Goal: Information Seeking & Learning: Learn about a topic

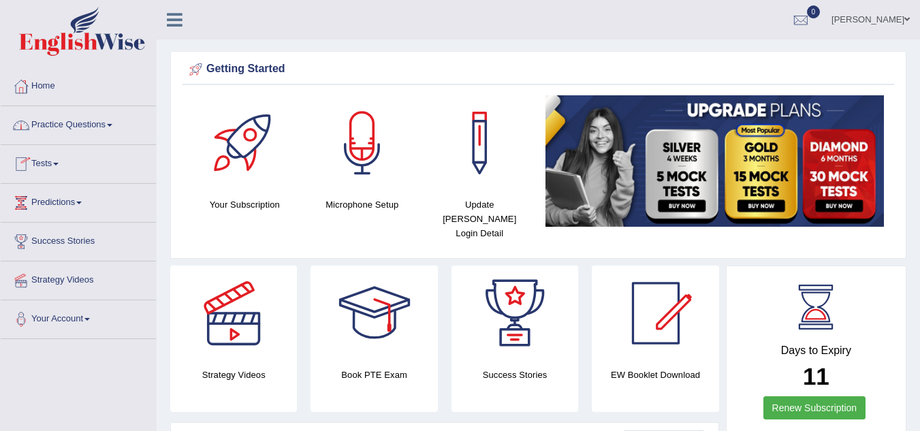
click at [86, 115] on link "Practice Questions" at bounding box center [78, 123] width 155 height 34
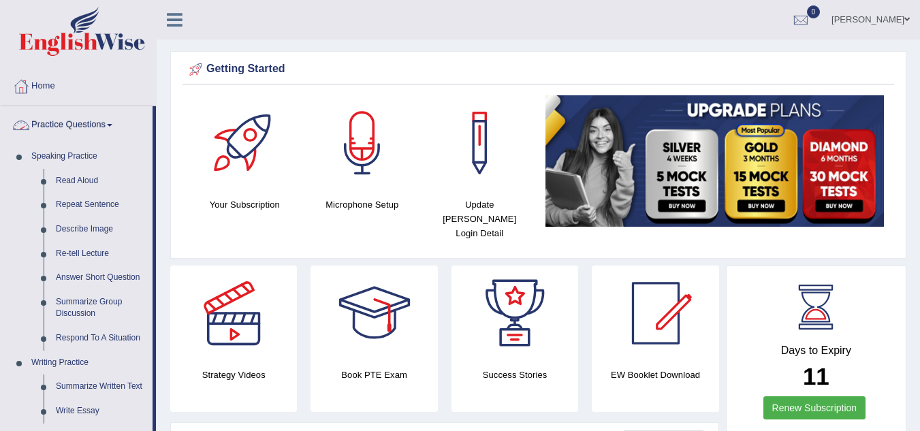
click at [93, 124] on link "Practice Questions" at bounding box center [77, 123] width 152 height 34
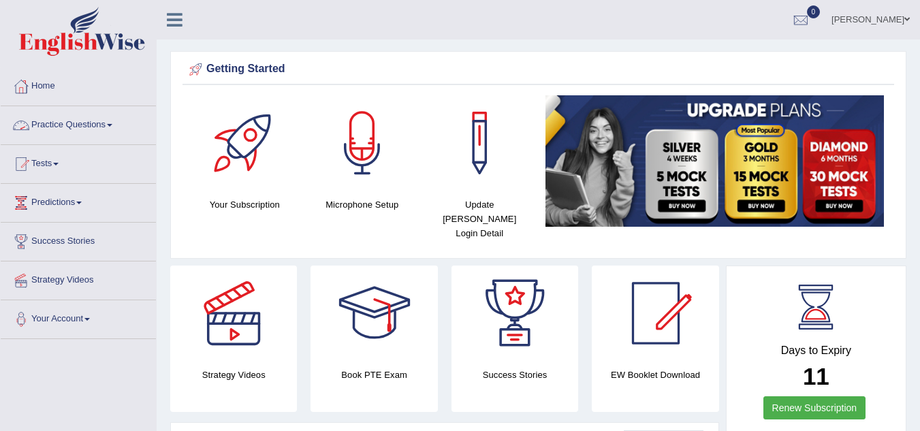
click at [93, 129] on link "Practice Questions" at bounding box center [78, 123] width 155 height 34
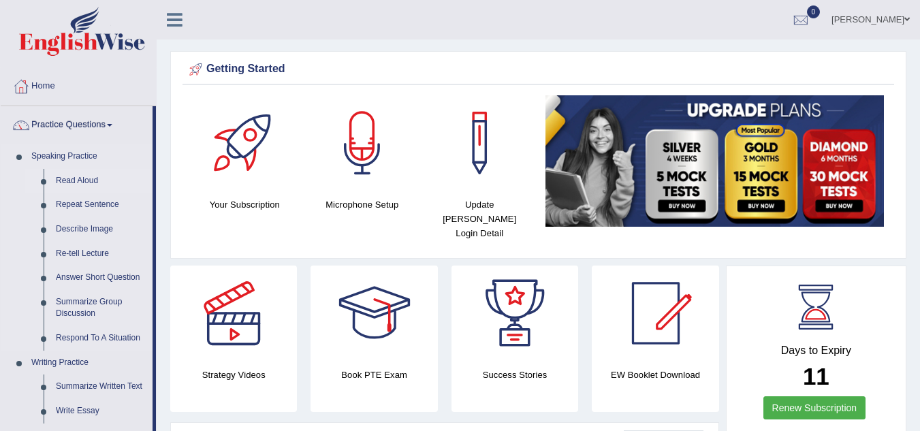
click at [84, 182] on link "Read Aloud" at bounding box center [101, 181] width 103 height 25
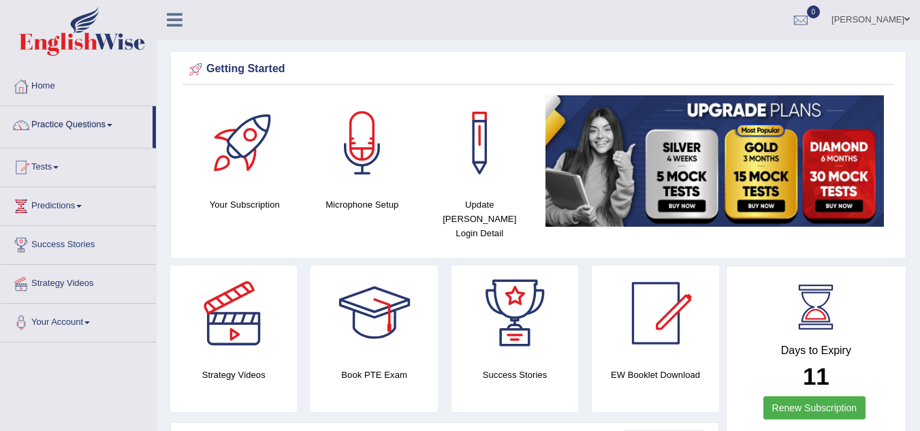
click at [84, 182] on ul "Home Practice Questions Speaking Practice Read Aloud Repeat Sentence Describe I…" at bounding box center [78, 204] width 155 height 275
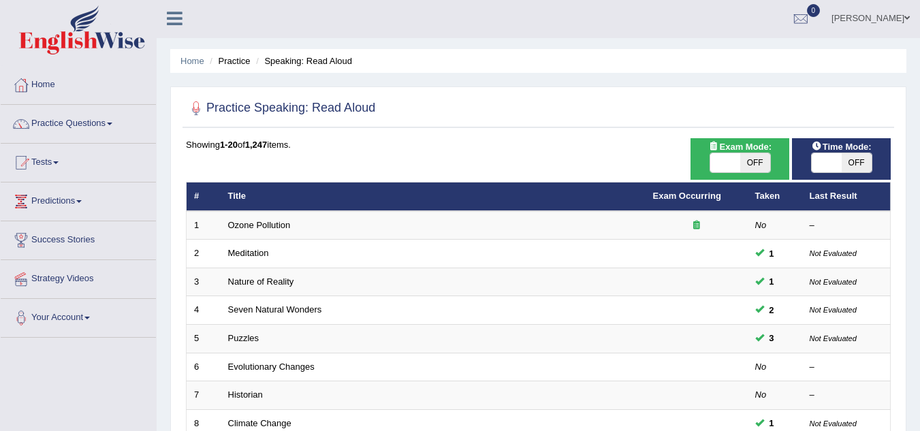
scroll to position [471, 0]
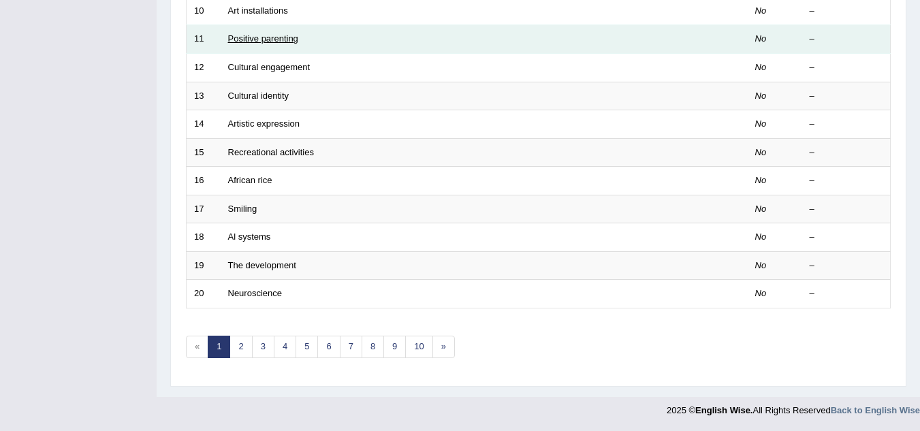
click at [271, 40] on link "Positive parenting" at bounding box center [263, 38] width 70 height 10
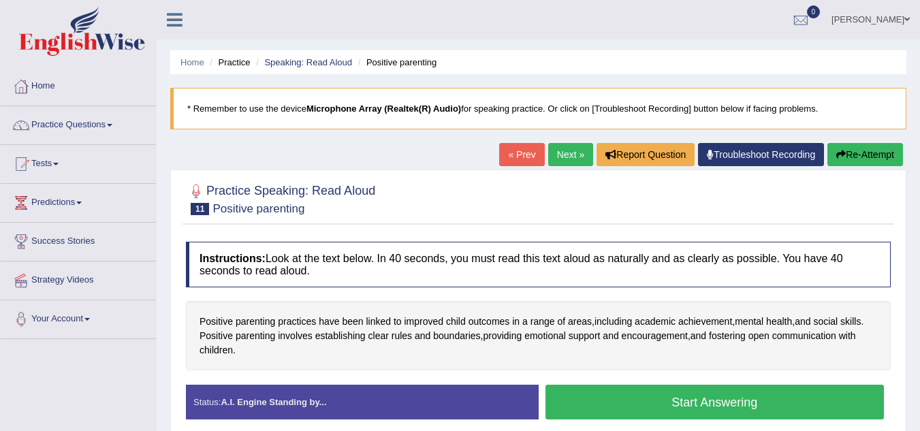
click at [612, 297] on div "Instructions: Look at the text below. In 40 seconds, you must read this text al…" at bounding box center [539, 336] width 712 height 202
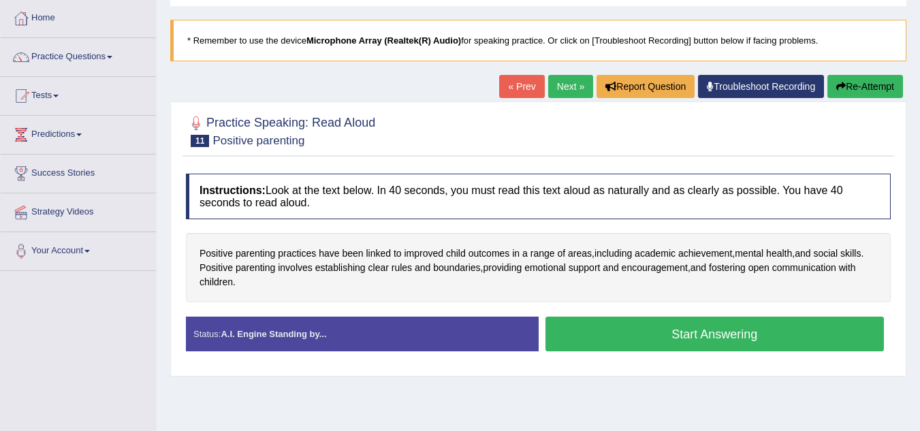
click at [562, 83] on link "Next »" at bounding box center [570, 86] width 45 height 23
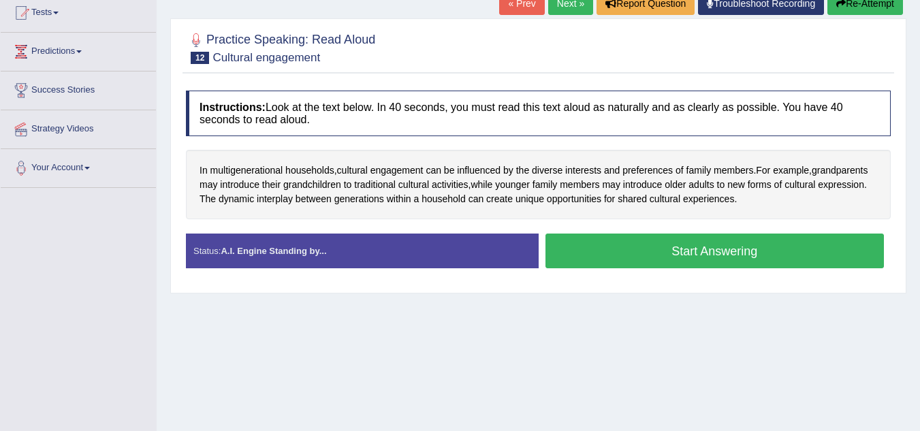
scroll to position [156, 0]
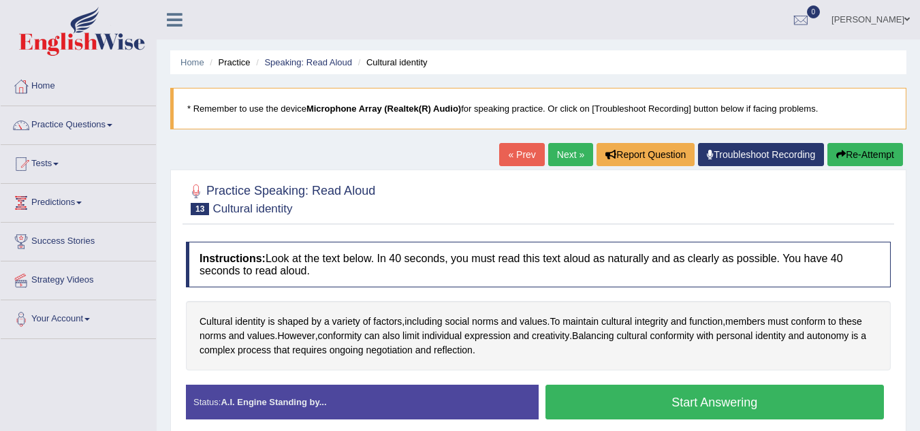
click at [705, 261] on h4 "Instructions: Look at the text below. In 40 seconds, you must read this text al…" at bounding box center [538, 265] width 705 height 46
click at [740, 33] on ul "[PERSON_NAME] Toggle navigation Username: irenemala_parramatta Access Type: Onl…" at bounding box center [652, 19] width 535 height 39
click at [560, 156] on link "Next »" at bounding box center [570, 154] width 45 height 23
click at [705, 223] on div "Practice Speaking: Read Aloud 14 Artistic expression" at bounding box center [539, 201] width 712 height 48
click at [570, 150] on link "Next »" at bounding box center [570, 154] width 45 height 23
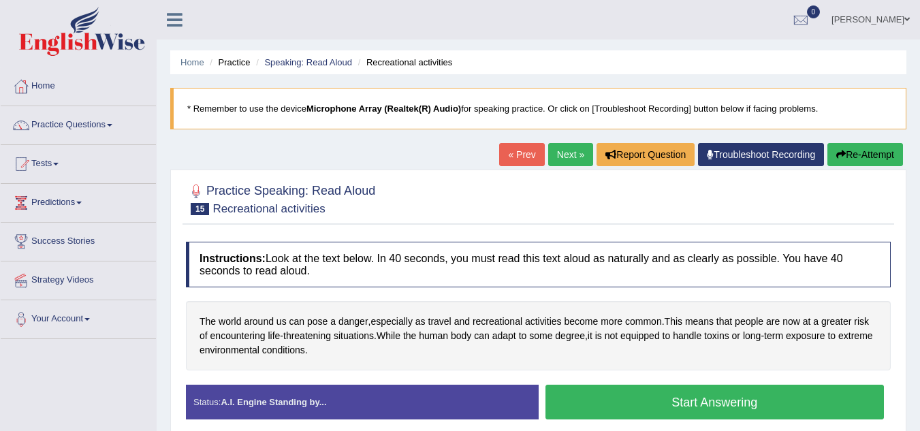
click at [569, 161] on link "Next »" at bounding box center [570, 154] width 45 height 23
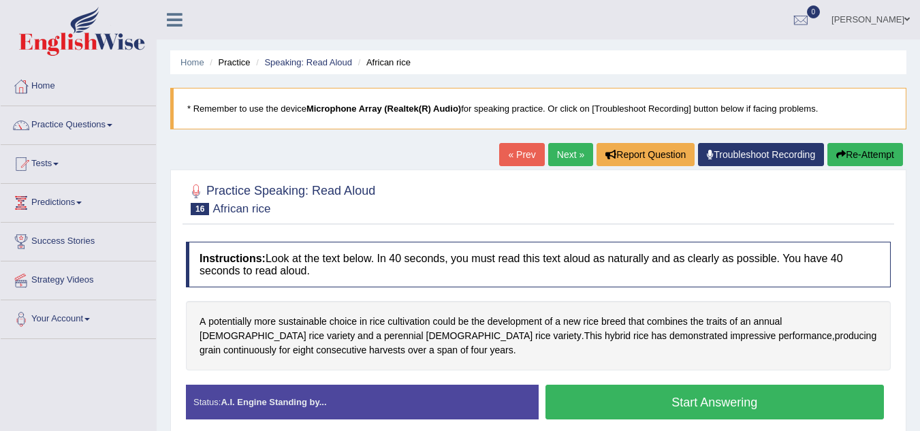
click at [684, 233] on div "Practice Speaking: Read Aloud 16 African rice Instructions: Look at the text be…" at bounding box center [538, 307] width 736 height 275
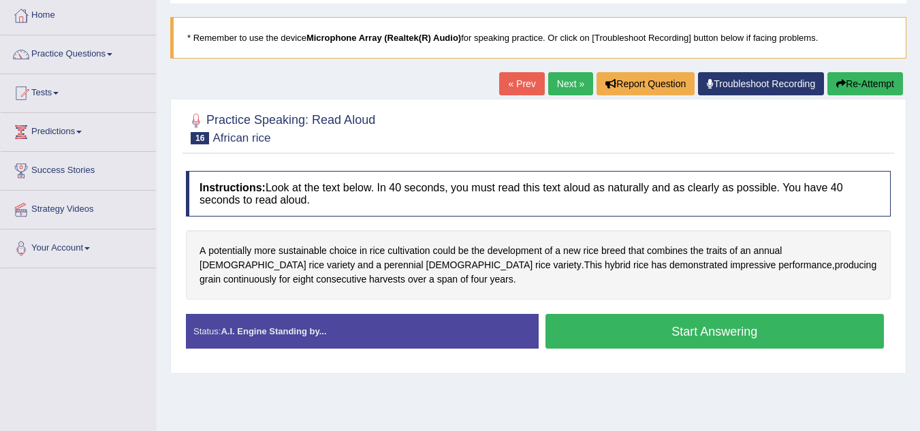
scroll to position [44, 0]
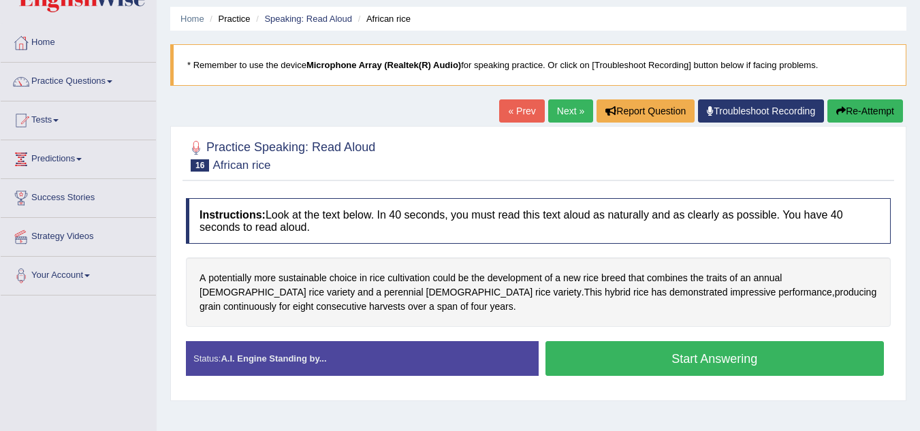
click at [755, 65] on blockquote "* Remember to use the device Microphone Array (Realtek(R) Audio) for speaking p…" at bounding box center [538, 65] width 736 height 42
click at [761, 59] on blockquote "* Remember to use the device Microphone Array (Realtek(R) Audio) for speaking p…" at bounding box center [538, 65] width 736 height 42
click at [676, 5] on div "Home Practice Speaking: Read Aloud African rice * Remember to use the device Mi…" at bounding box center [538, 296] width 763 height 681
click at [746, 20] on ul "Home Practice Speaking: Read Aloud African rice" at bounding box center [538, 19] width 736 height 24
click at [729, 58] on blockquote "* Remember to use the device Microphone Array (Realtek(R) Audio) for speaking p…" at bounding box center [538, 65] width 736 height 42
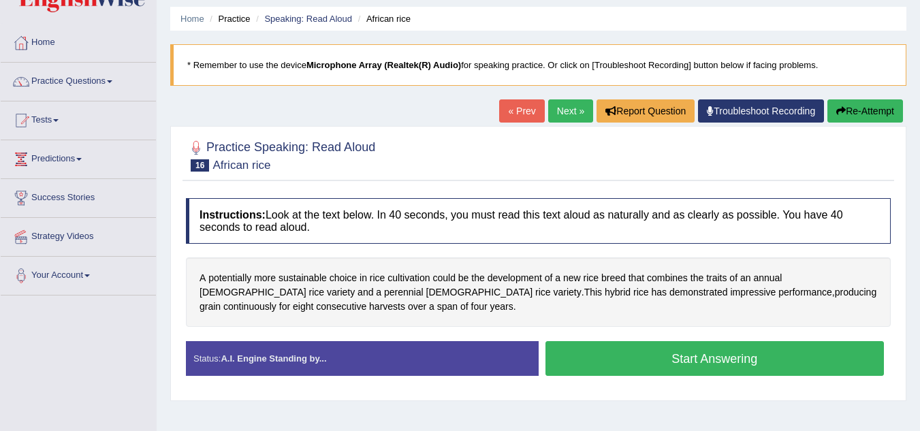
click at [758, 32] on div "Home Practice Speaking: Read Aloud African rice * Remember to use the device Mi…" at bounding box center [538, 296] width 763 height 681
drag, startPoint x: 548, startPoint y: 111, endPoint x: 556, endPoint y: 114, distance: 9.5
click at [548, 112] on link "Next »" at bounding box center [570, 110] width 45 height 23
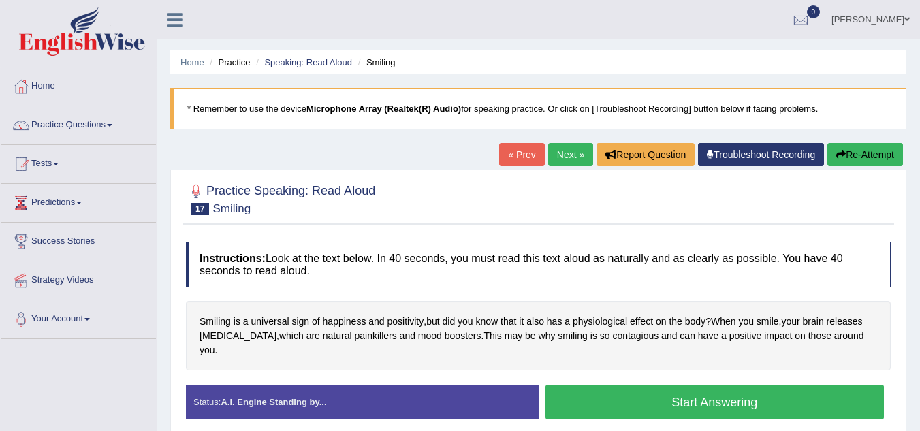
click at [390, 71] on ul "Home Practice Speaking: Read Aloud Smiling" at bounding box center [538, 62] width 736 height 24
click at [791, 22] on ul "Irene Mala Toggle navigation Username: irenemala_parramatta Access Type: Online…" at bounding box center [652, 19] width 535 height 39
click at [642, 48] on div "Home Practice Speaking: Read Aloud Smiling * Remember to use the device Microph…" at bounding box center [538, 340] width 763 height 681
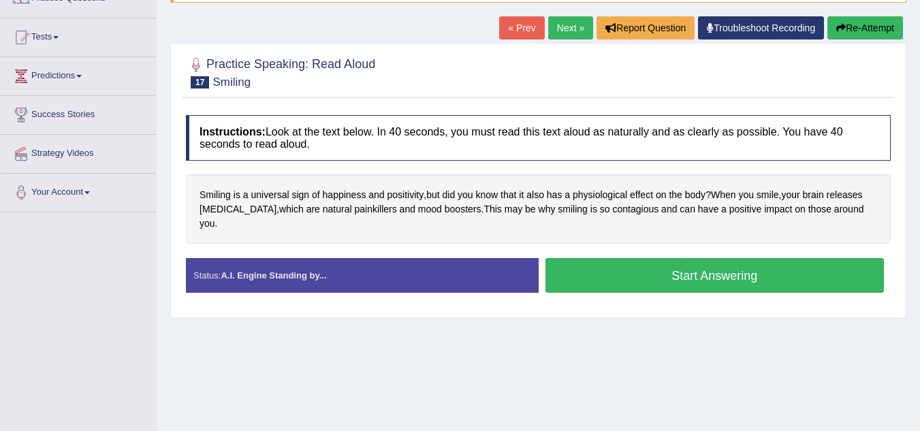
scroll to position [90, 0]
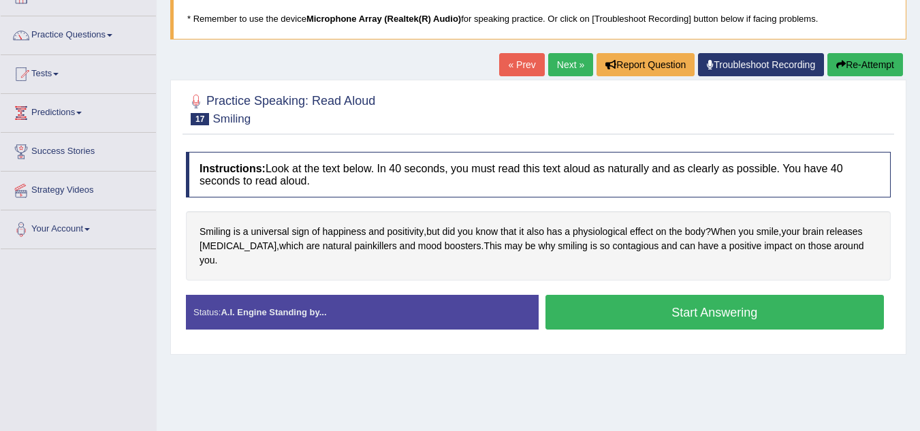
click at [812, 133] on div "Practice Speaking: Read Aloud 17 Smiling" at bounding box center [539, 111] width 712 height 48
click at [560, 59] on link "Next »" at bounding box center [570, 64] width 45 height 23
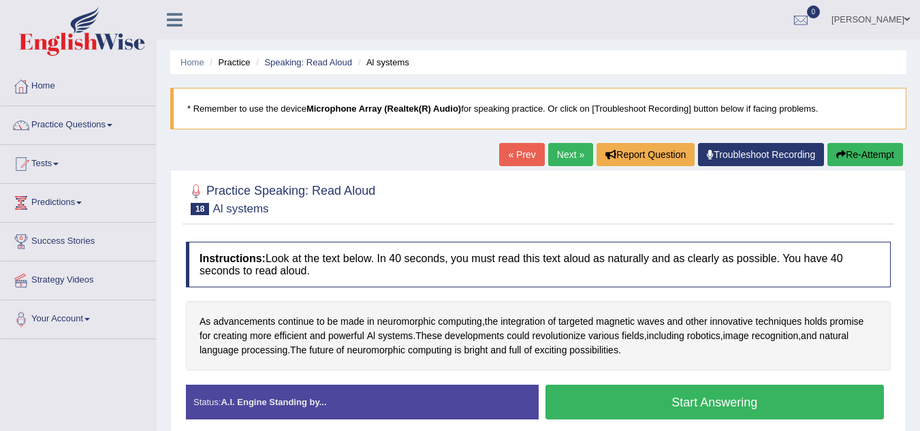
drag, startPoint x: 795, startPoint y: 25, endPoint x: 902, endPoint y: 16, distance: 107.3
click at [795, 25] on ul "[PERSON_NAME] Toggle navigation Username: irenemala_parramatta Access Type: Onl…" at bounding box center [652, 19] width 535 height 39
click at [712, 49] on div "Home Practice Speaking: Read Aloud Al systems * Remember to use the device Micr…" at bounding box center [538, 340] width 763 height 681
click at [573, 159] on link "Next »" at bounding box center [570, 154] width 45 height 23
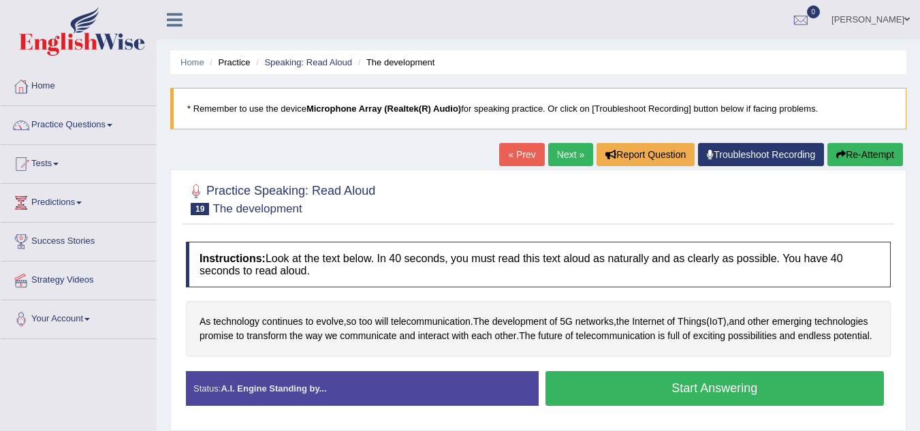
click at [813, 222] on div "Practice Speaking: Read Aloud 19 The development" at bounding box center [539, 201] width 712 height 48
click at [757, 58] on ul "Home Practice Speaking: Read Aloud The development" at bounding box center [538, 62] width 736 height 24
click at [584, 157] on link "Next »" at bounding box center [570, 154] width 45 height 23
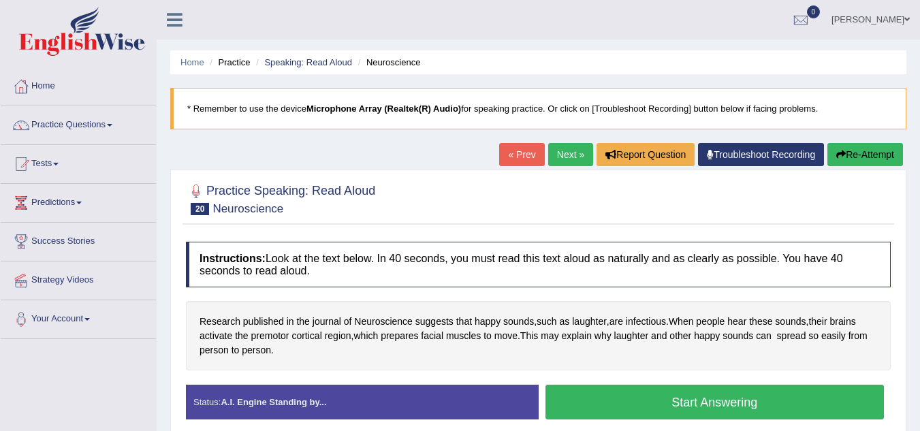
click at [622, 203] on div at bounding box center [538, 199] width 705 height 42
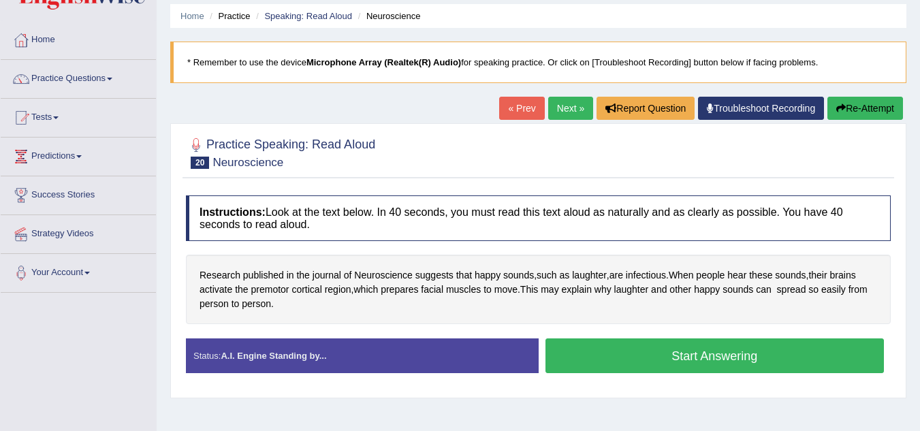
scroll to position [68, 0]
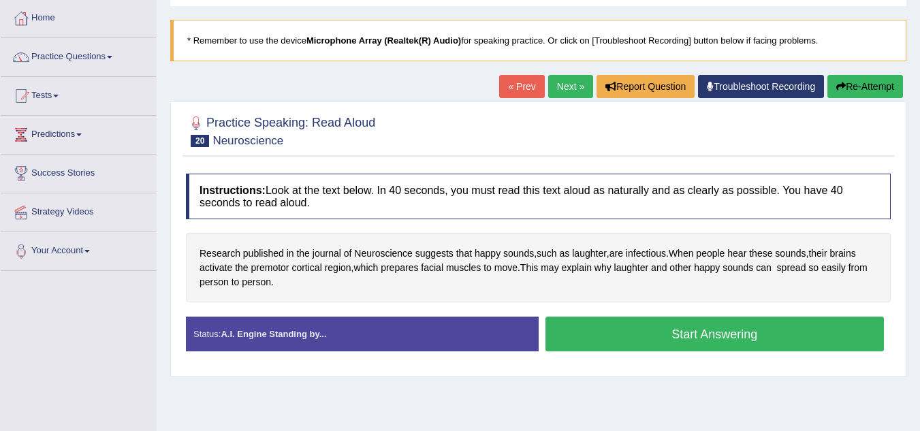
click at [571, 94] on link "Next »" at bounding box center [570, 86] width 45 height 23
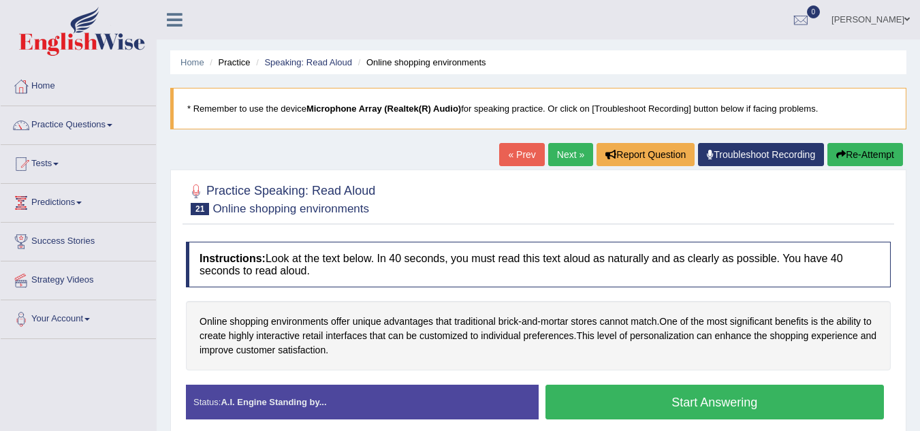
click at [846, 74] on ul "Home Practice Speaking: Read Aloud Online shopping environments" at bounding box center [538, 62] width 736 height 24
click at [749, 72] on ul "Home Practice Speaking: Read Aloud Online shopping environments" at bounding box center [538, 62] width 736 height 24
click at [601, 186] on div at bounding box center [538, 199] width 705 height 42
click at [548, 157] on link "Next »" at bounding box center [570, 154] width 45 height 23
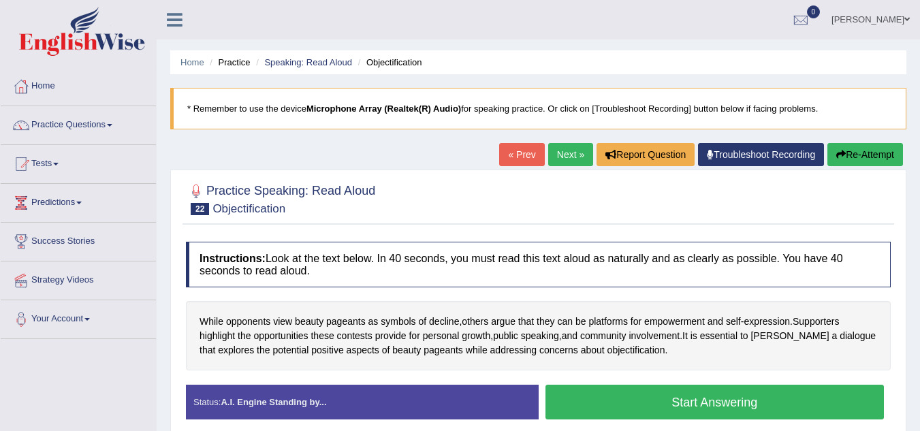
click at [645, 240] on div "Instructions: Look at the text below. In 40 seconds, you must read this text al…" at bounding box center [539, 336] width 712 height 202
drag, startPoint x: 571, startPoint y: 148, endPoint x: 570, endPoint y: 218, distance: 70.2
click at [572, 148] on link "Next »" at bounding box center [570, 154] width 45 height 23
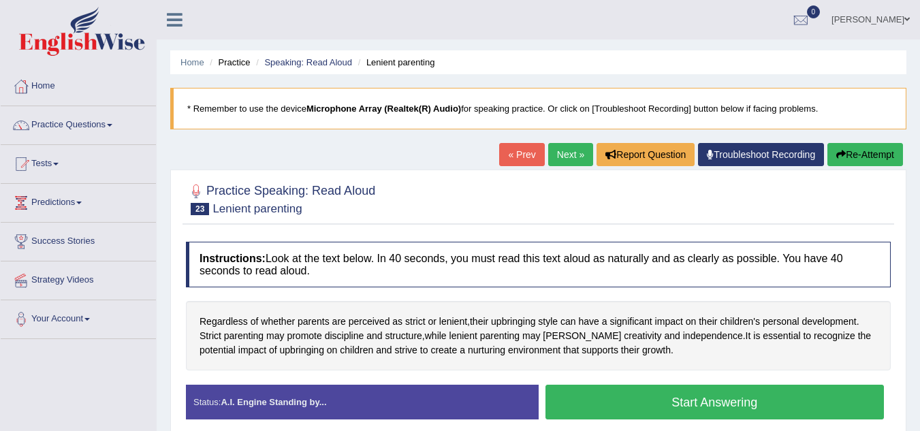
click at [642, 200] on div at bounding box center [538, 199] width 705 height 42
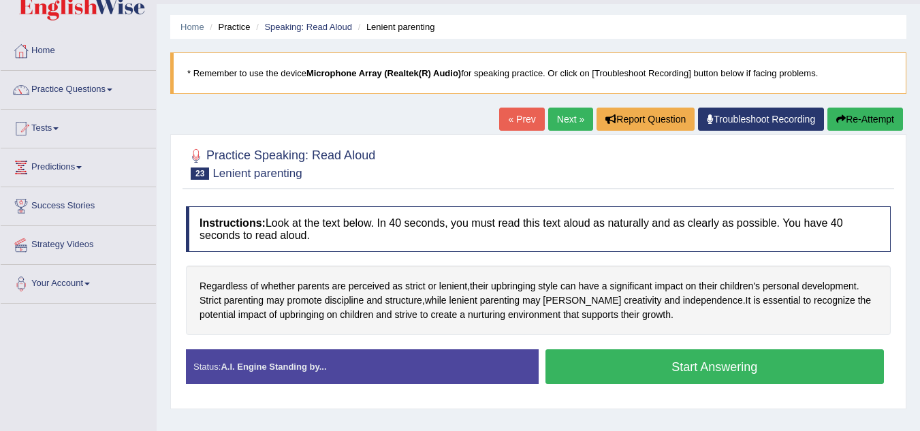
scroll to position [68, 0]
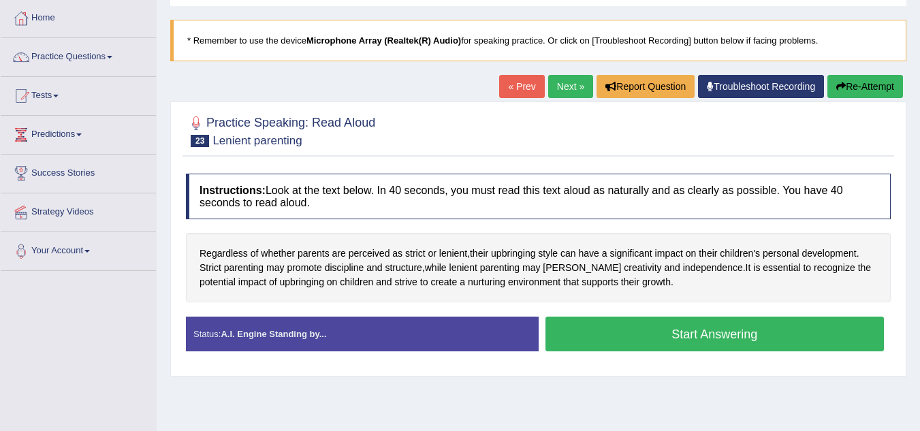
click at [573, 95] on link "Next »" at bounding box center [570, 86] width 45 height 23
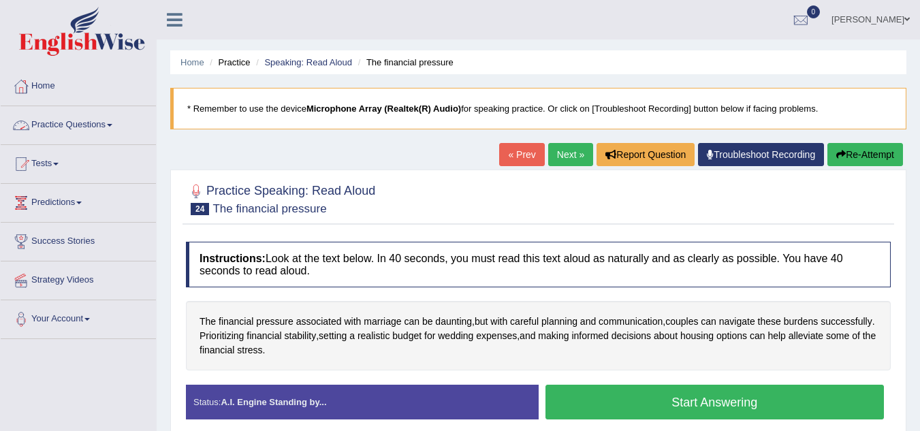
click at [112, 123] on link "Practice Questions" at bounding box center [78, 123] width 155 height 34
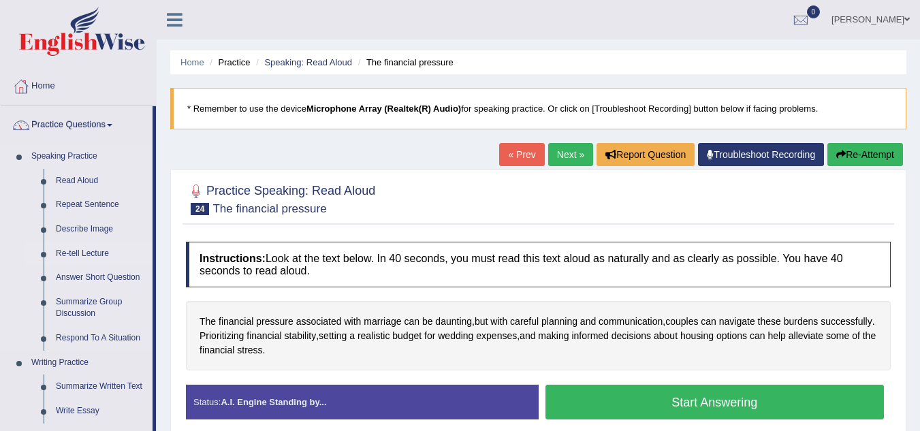
click at [84, 253] on link "Re-tell Lecture" at bounding box center [101, 254] width 103 height 25
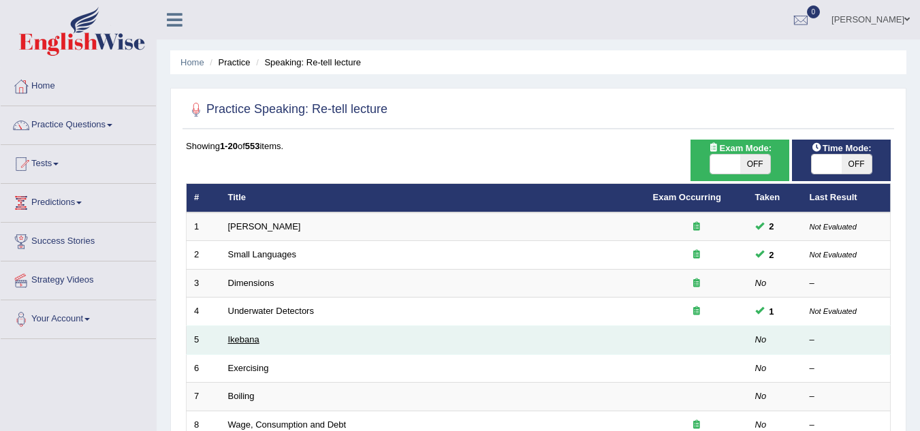
click at [245, 338] on link "Ikebana" at bounding box center [243, 339] width 31 height 10
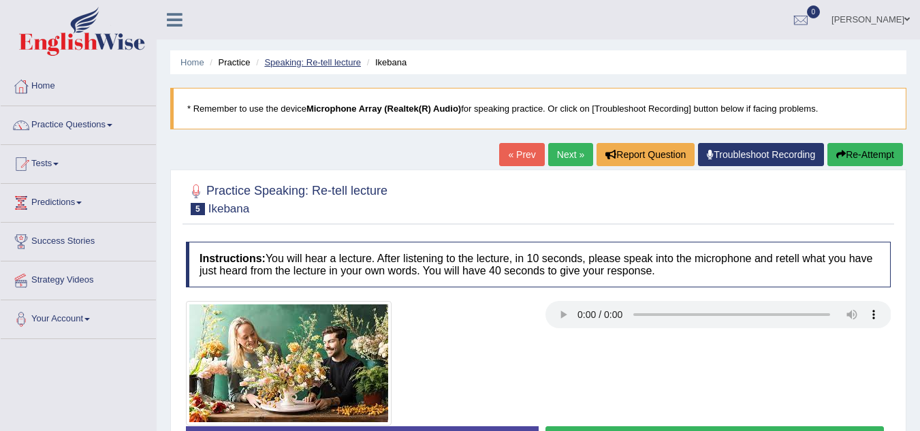
click at [319, 64] on link "Speaking: Re-tell lecture" at bounding box center [312, 62] width 97 height 10
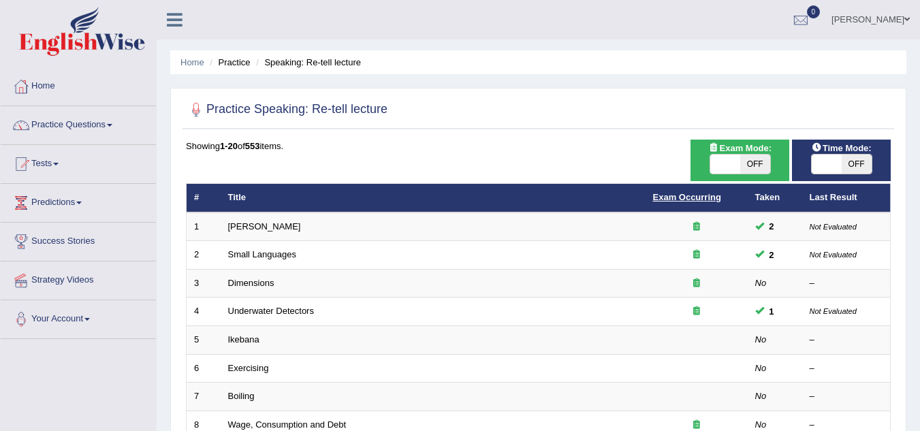
click at [673, 195] on link "Exam Occurring" at bounding box center [687, 197] width 68 height 10
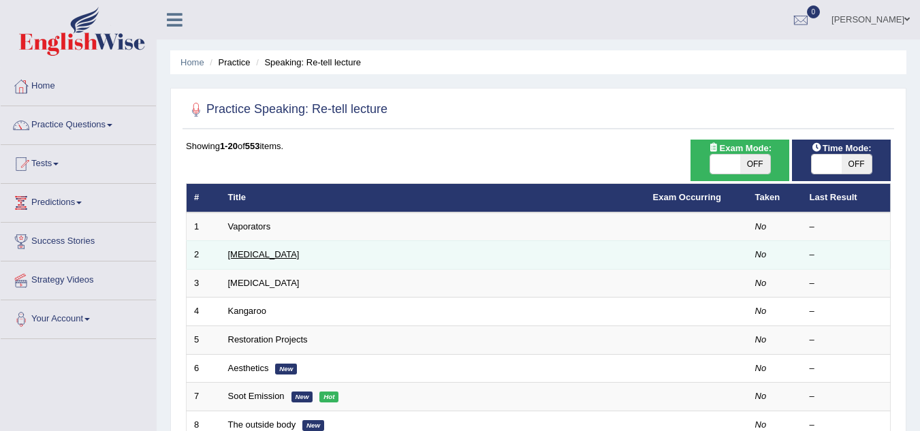
click at [261, 255] on link "[MEDICAL_DATA]" at bounding box center [264, 254] width 72 height 10
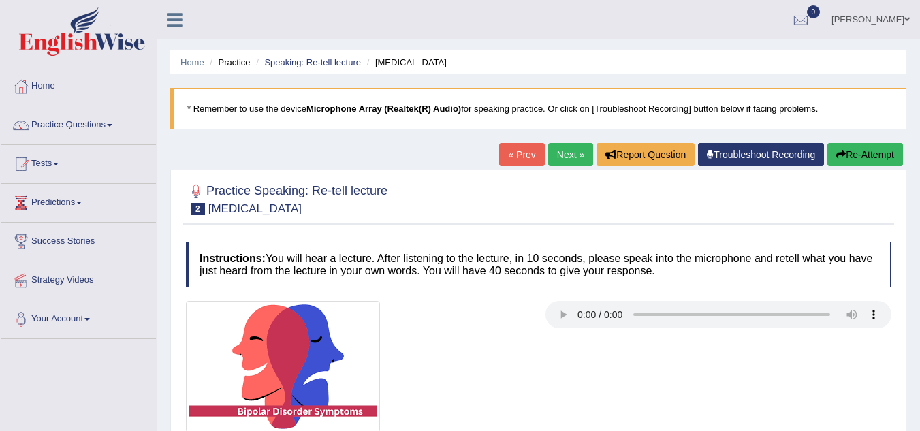
click at [556, 160] on link "Next »" at bounding box center [570, 154] width 45 height 23
click at [556, 158] on link "Next »" at bounding box center [570, 154] width 45 height 23
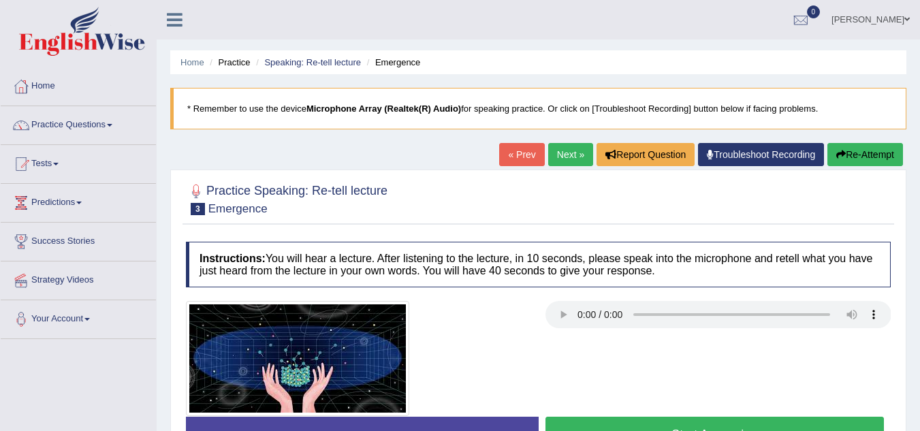
click at [561, 239] on div "Instructions: You will hear a lecture. After listening to the lecture, in 10 se…" at bounding box center [539, 352] width 712 height 234
click at [556, 246] on h4 "Instructions: You will hear a lecture. After listening to the lecture, in 10 se…" at bounding box center [538, 265] width 705 height 46
click at [497, 272] on h4 "Instructions: You will hear a lecture. After listening to the lecture, in 10 se…" at bounding box center [538, 265] width 705 height 46
click at [539, 341] on div at bounding box center [538, 358] width 718 height 115
click at [528, 337] on div at bounding box center [359, 358] width 360 height 115
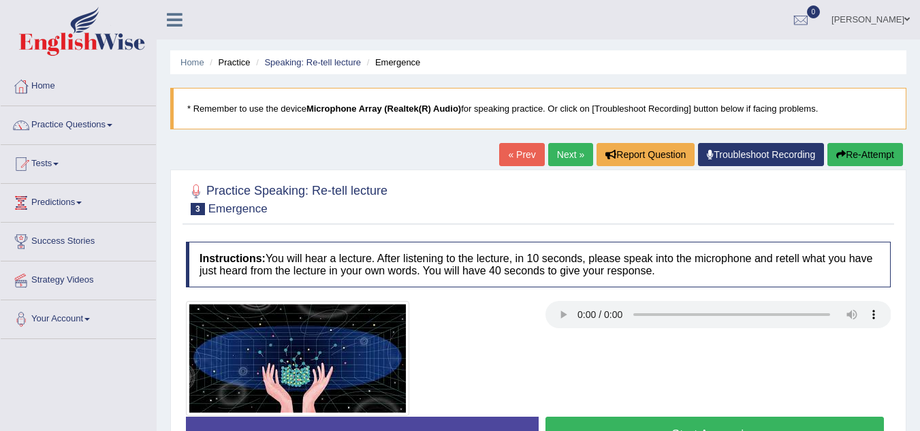
click at [519, 337] on div at bounding box center [359, 358] width 360 height 115
click at [513, 273] on h4 "Instructions: You will hear a lecture. After listening to the lecture, in 10 se…" at bounding box center [538, 265] width 705 height 46
click at [582, 164] on link "Next »" at bounding box center [570, 154] width 45 height 23
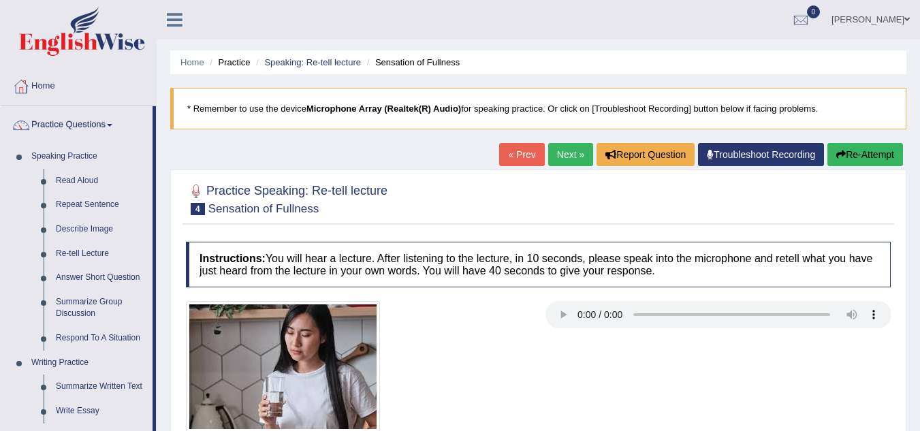
click at [569, 151] on link "Next »" at bounding box center [570, 154] width 45 height 23
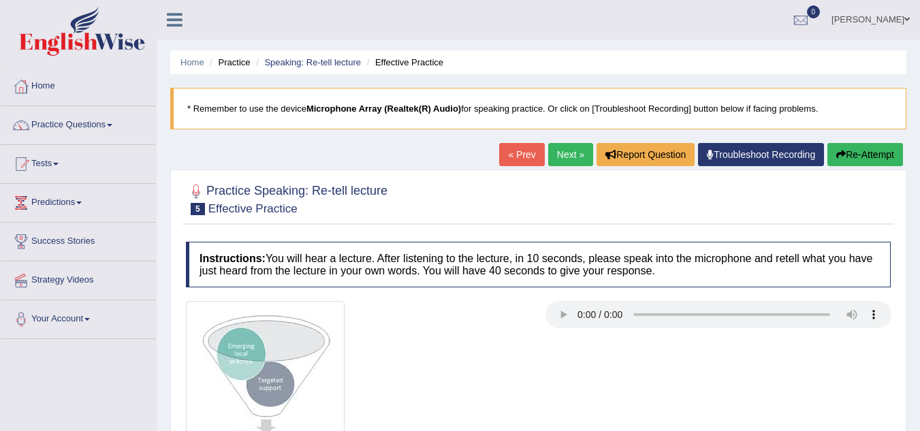
click at [493, 268] on h4 "Instructions: You will hear a lecture. After listening to the lecture, in 10 se…" at bounding box center [538, 265] width 705 height 46
drag, startPoint x: 517, startPoint y: 225, endPoint x: 409, endPoint y: 138, distance: 138.9
click at [424, 165] on div "Home Practice Speaking: Re-tell lecture Effective Practice * Remember to use th…" at bounding box center [538, 340] width 763 height 681
click at [505, 347] on div at bounding box center [359, 381] width 360 height 161
click at [469, 302] on div at bounding box center [359, 381] width 360 height 161
